Goal: Transaction & Acquisition: Purchase product/service

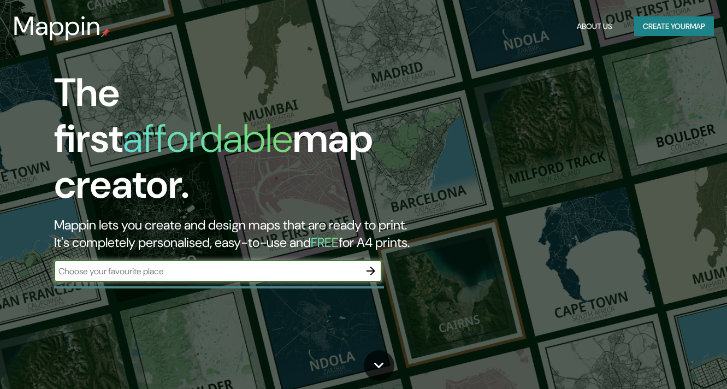
click at [178, 265] on input "text" at bounding box center [207, 271] width 306 height 13
type input "comunidad valenciana"
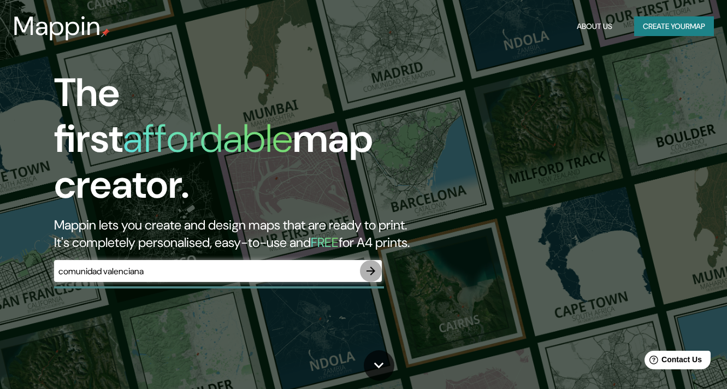
click at [371, 267] on icon "button" at bounding box center [370, 271] width 9 height 9
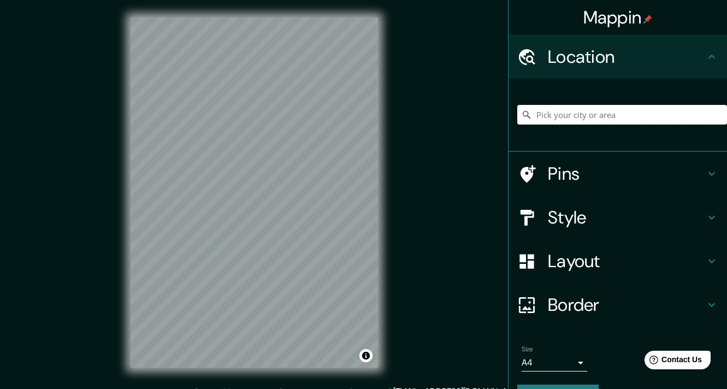
click at [574, 113] on input "Pick your city or area" at bounding box center [622, 115] width 210 height 20
type input "[GEOGRAPHIC_DATA]"
click at [591, 116] on input "[GEOGRAPHIC_DATA]" at bounding box center [622, 115] width 210 height 20
click at [521, 112] on icon at bounding box center [526, 114] width 11 height 11
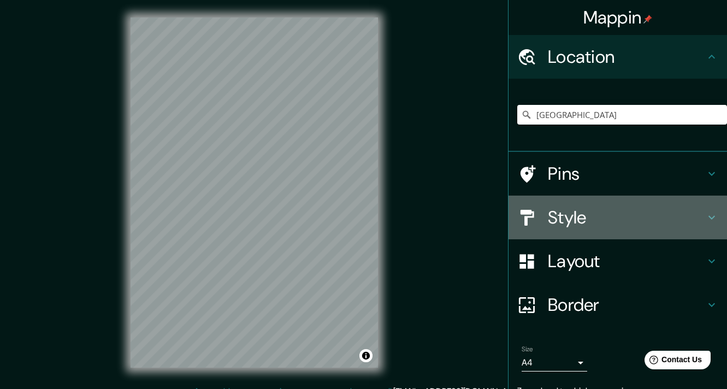
click at [601, 229] on div "Style" at bounding box center [617, 218] width 218 height 44
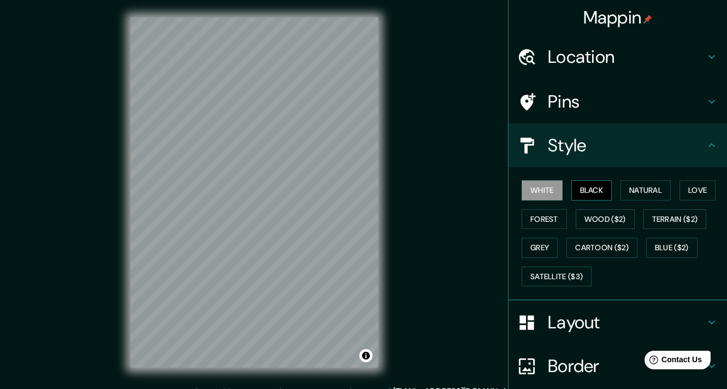
click at [588, 192] on button "Black" at bounding box center [591, 190] width 41 height 20
click at [611, 191] on div "White Black Natural Love Forest Wood ($2) Terrain ($2) Grey Cartoon ($2) Blue (…" at bounding box center [622, 233] width 210 height 115
click at [637, 192] on button "Natural" at bounding box center [645, 190] width 50 height 20
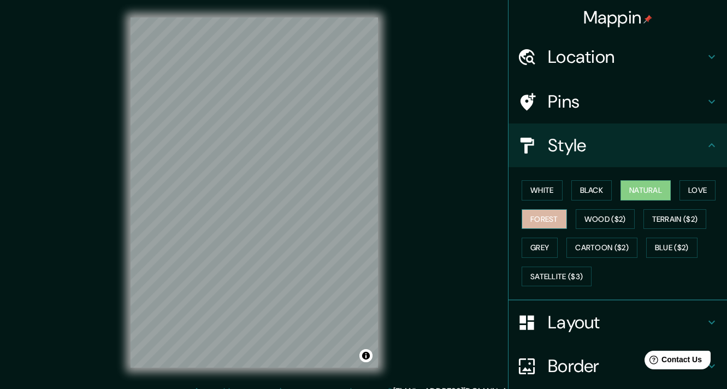
click at [534, 218] on button "Forest" at bounding box center [544, 219] width 45 height 20
click at [532, 239] on button "Grey" at bounding box center [540, 248] width 36 height 20
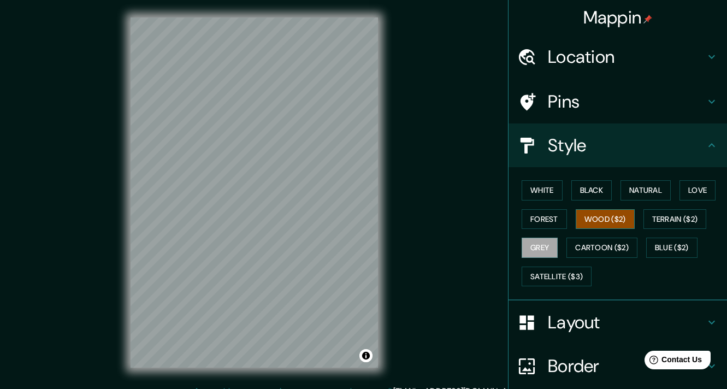
click at [608, 223] on button "Wood ($2)" at bounding box center [605, 219] width 59 height 20
click at [672, 223] on button "Terrain ($2)" at bounding box center [674, 219] width 63 height 20
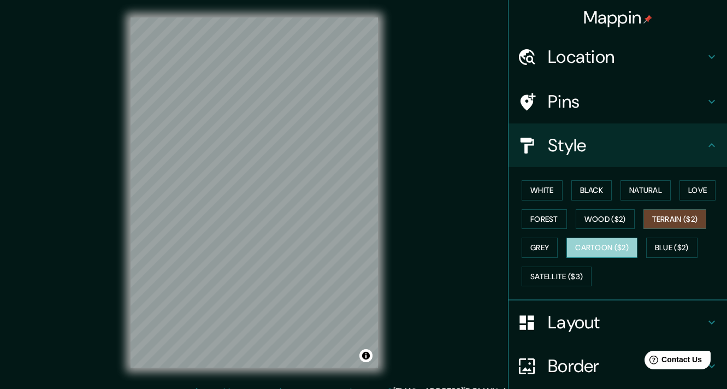
click at [616, 244] on button "Cartoon ($2)" at bounding box center [601, 248] width 71 height 20
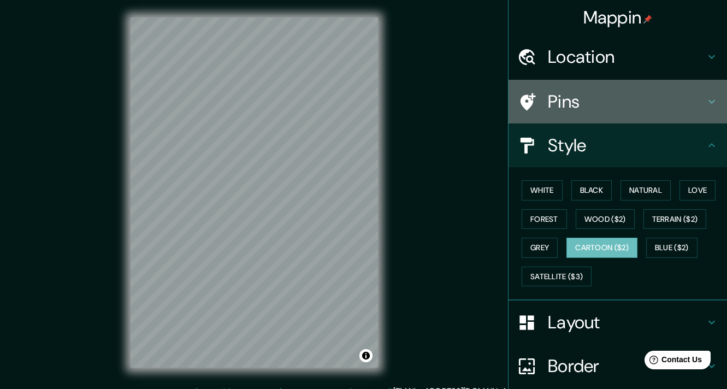
click at [591, 104] on h4 "Pins" at bounding box center [626, 102] width 157 height 22
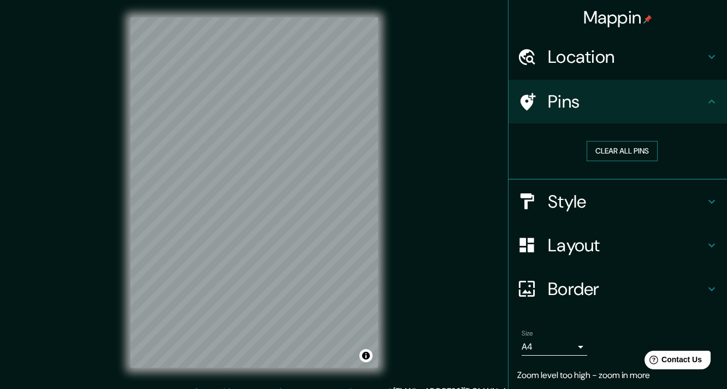
click at [601, 149] on button "Clear all pins" at bounding box center [622, 151] width 71 height 20
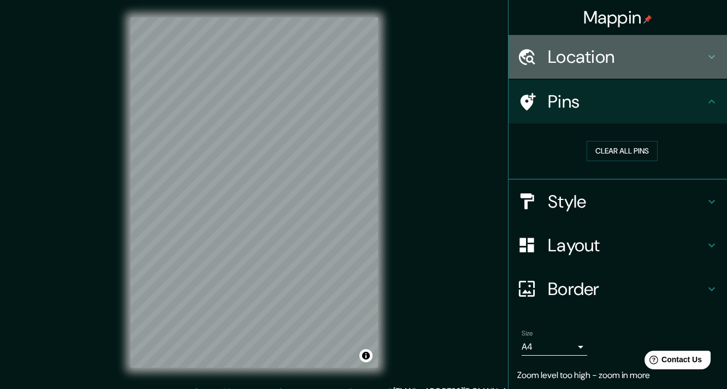
click at [650, 63] on h4 "Location" at bounding box center [626, 57] width 157 height 22
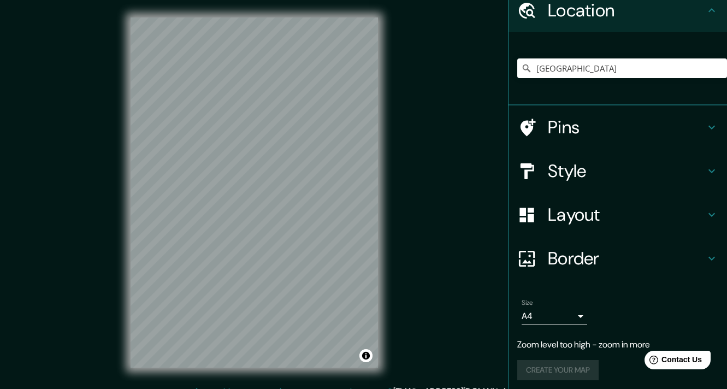
scroll to position [51, 0]
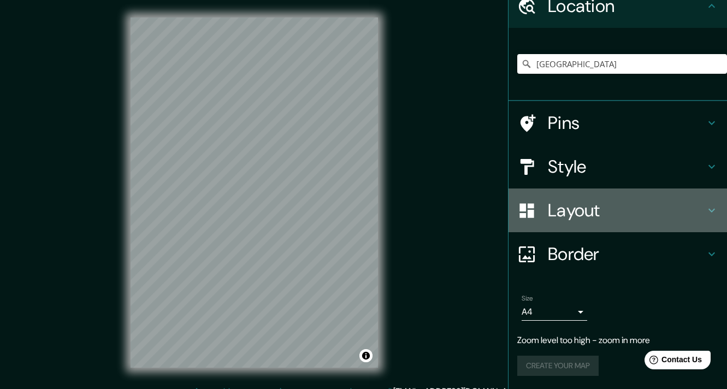
click at [590, 212] on h4 "Layout" at bounding box center [626, 210] width 157 height 22
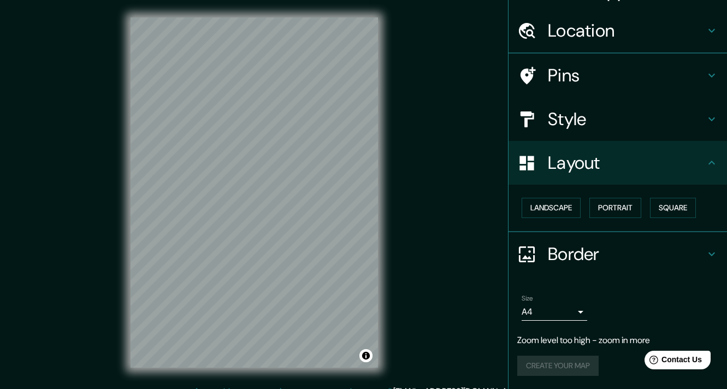
scroll to position [26, 0]
click at [601, 258] on h4 "Border" at bounding box center [626, 255] width 157 height 22
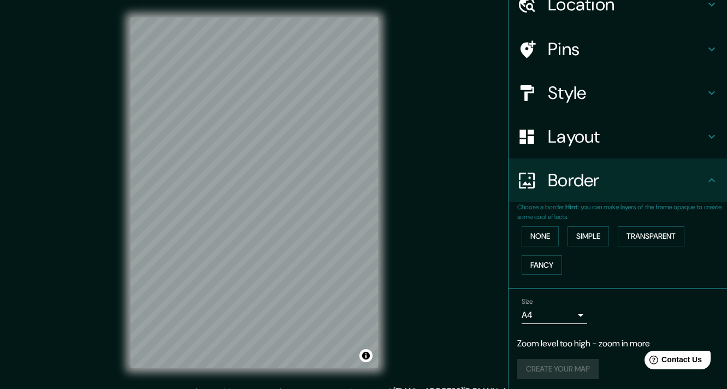
scroll to position [56, 0]
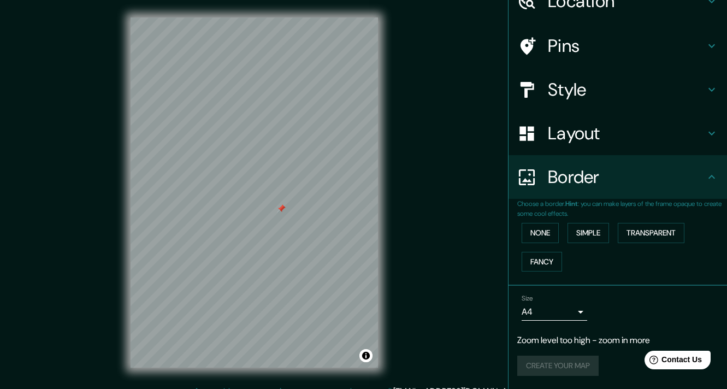
click at [568, 365] on div "Create your map" at bounding box center [617, 366] width 201 height 20
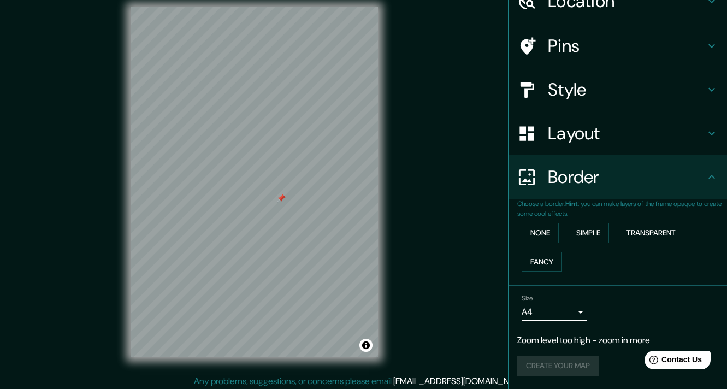
scroll to position [14, 0]
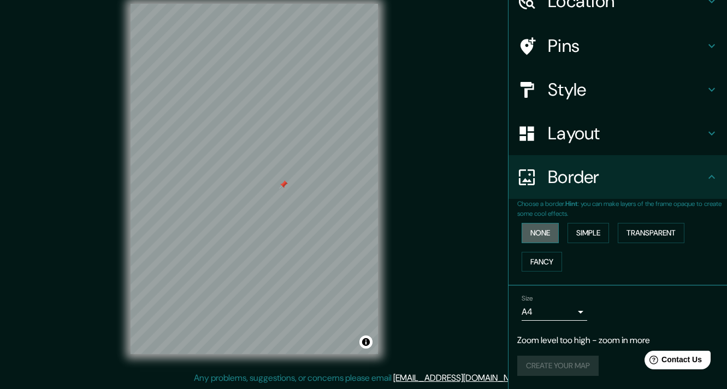
click at [532, 239] on button "None" at bounding box center [540, 233] width 37 height 20
click at [576, 236] on button "Simple" at bounding box center [588, 233] width 42 height 20
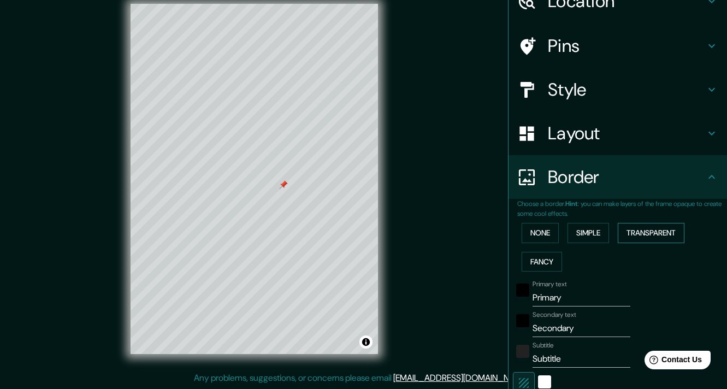
click at [638, 238] on button "Transparent" at bounding box center [651, 233] width 67 height 20
click at [535, 263] on button "Fancy" at bounding box center [542, 262] width 40 height 20
click at [530, 237] on button "None" at bounding box center [540, 233] width 37 height 20
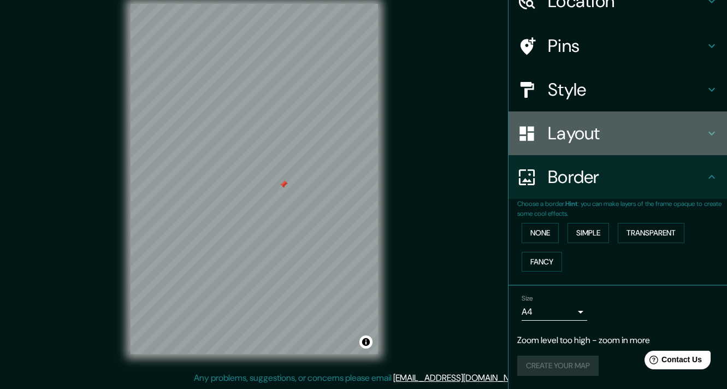
click at [582, 125] on h4 "Layout" at bounding box center [626, 133] width 157 height 22
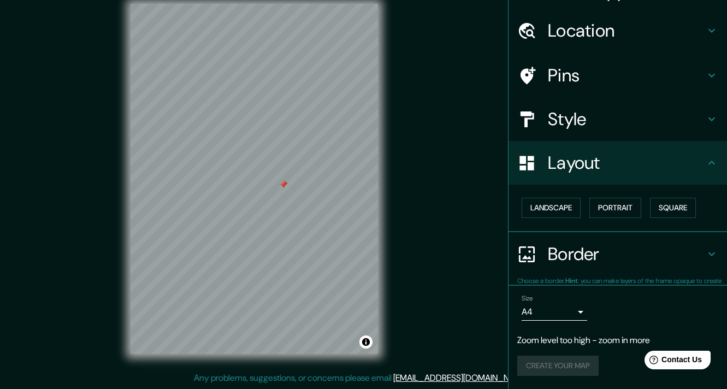
scroll to position [26, 0]
click at [553, 207] on button "Landscape" at bounding box center [551, 208] width 59 height 20
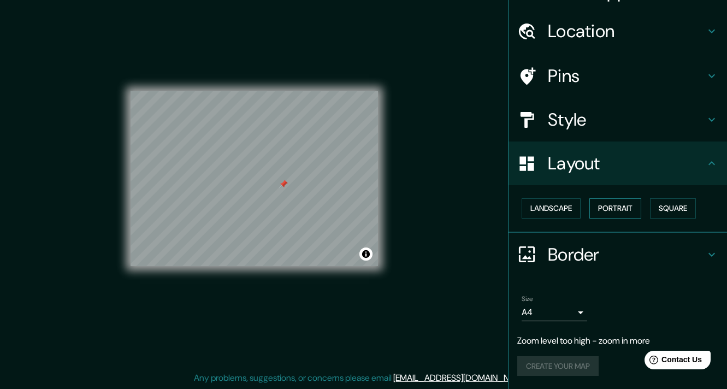
click at [633, 216] on button "Portrait" at bounding box center [615, 208] width 52 height 20
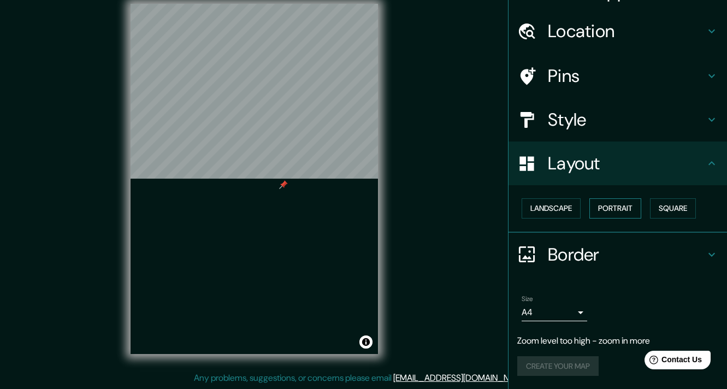
click at [628, 210] on button "Portrait" at bounding box center [615, 208] width 52 height 20
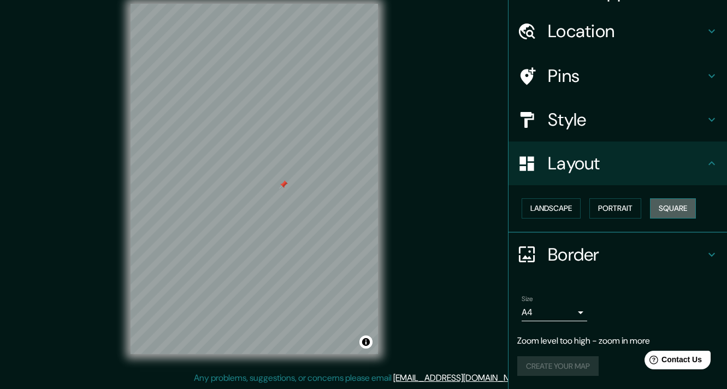
click at [682, 212] on button "Square" at bounding box center [673, 208] width 46 height 20
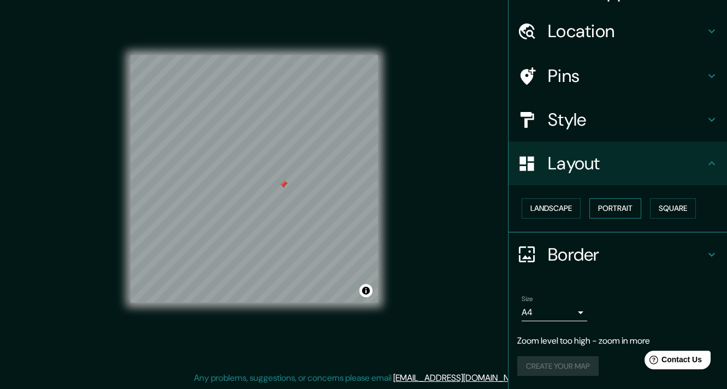
click at [593, 207] on button "Portrait" at bounding box center [615, 208] width 52 height 20
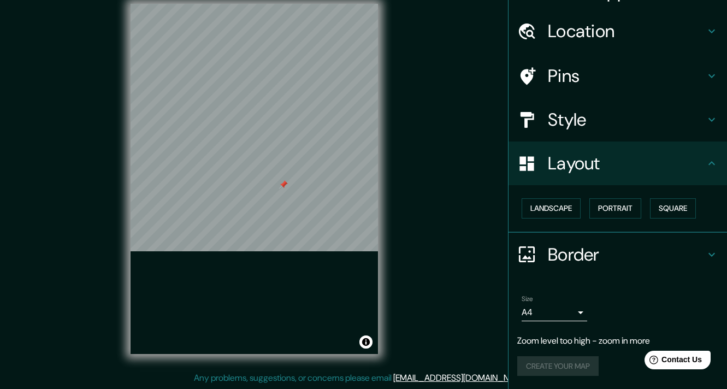
click at [590, 122] on h4 "Style" at bounding box center [626, 120] width 157 height 22
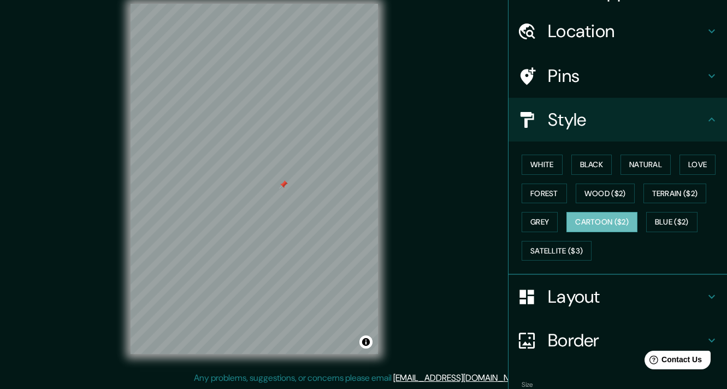
click at [608, 75] on h4 "Pins" at bounding box center [626, 76] width 157 height 22
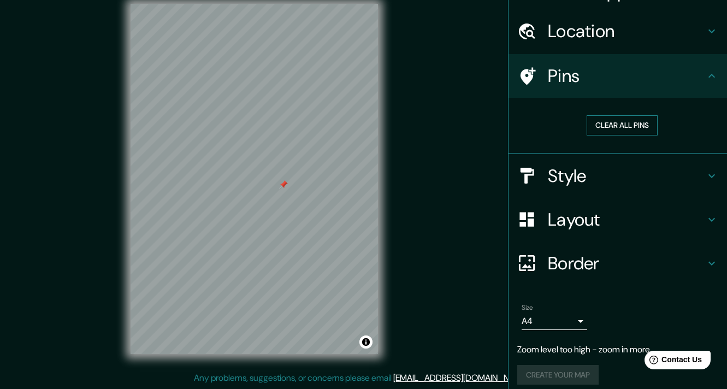
click at [608, 129] on button "Clear all pins" at bounding box center [622, 125] width 71 height 20
